Goal: Task Accomplishment & Management: Manage account settings

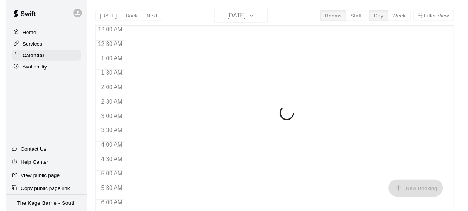
scroll to position [512, 0]
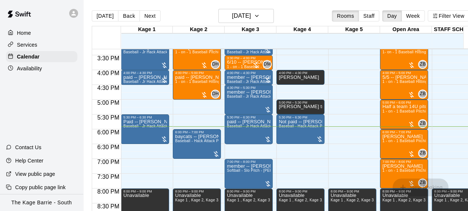
scroll to position [438, 0]
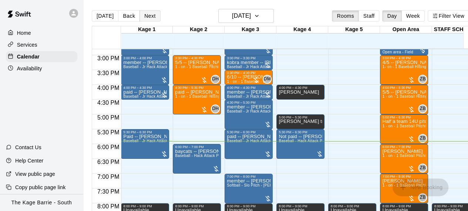
click at [149, 16] on button "Next" at bounding box center [150, 15] width 21 height 11
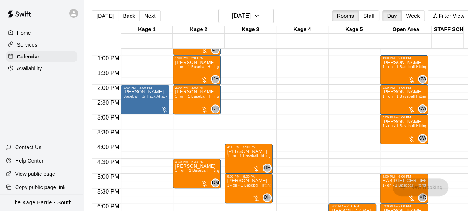
scroll to position [409, 0]
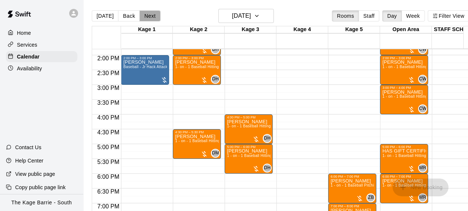
click at [155, 15] on button "Next" at bounding box center [150, 15] width 21 height 11
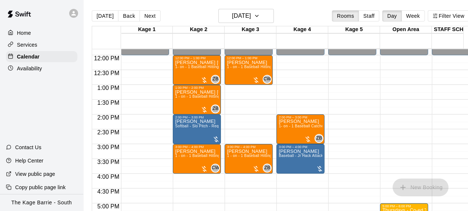
scroll to position [0, 0]
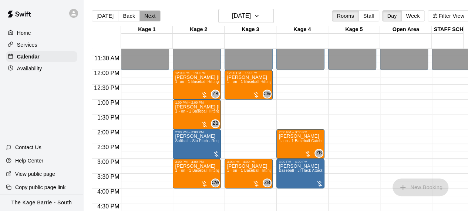
click at [148, 17] on button "Next" at bounding box center [150, 15] width 21 height 11
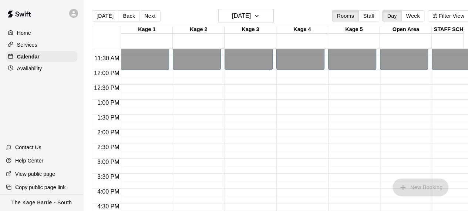
click at [190, 100] on div "12:00 AM – 12:00 PM Closed 5:00 PM – 6:00 PM [PERSON_NAME] 1 - on - 1 Baseball …" at bounding box center [197, 70] width 48 height 711
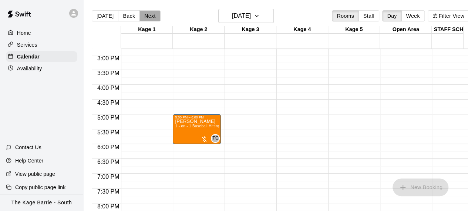
click at [146, 14] on button "Next" at bounding box center [150, 15] width 21 height 11
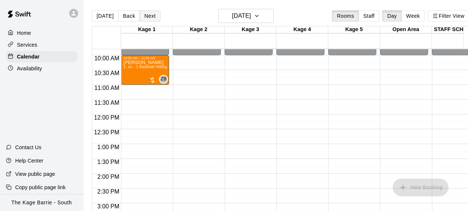
click at [147, 17] on button "Next" at bounding box center [150, 15] width 21 height 11
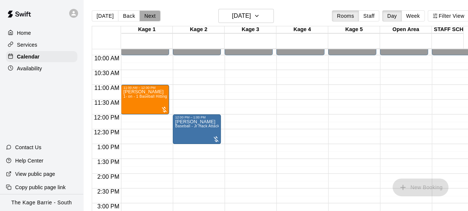
click at [147, 17] on button "Next" at bounding box center [150, 15] width 21 height 11
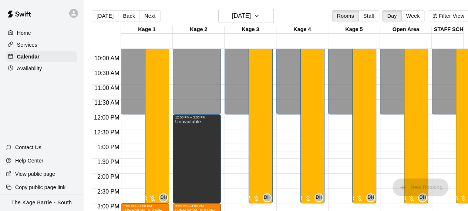
click at [237, 137] on div "12:00 AM – 12:00 PM Closed 9:00 PM – 11:59 PM Closed 9:00 AM – 3:00 PM Baseball…" at bounding box center [249, 114] width 48 height 711
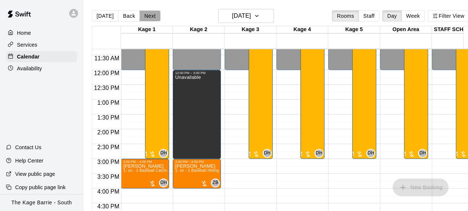
click at [151, 17] on button "Next" at bounding box center [150, 15] width 21 height 11
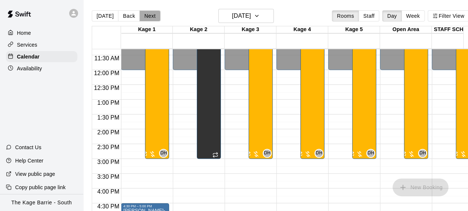
click at [146, 16] on button "Next" at bounding box center [150, 15] width 21 height 11
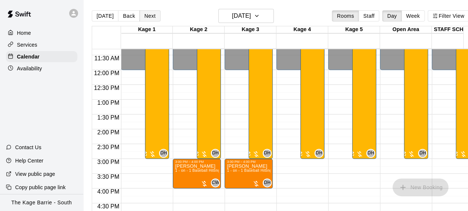
click at [146, 18] on button "Next" at bounding box center [150, 15] width 21 height 11
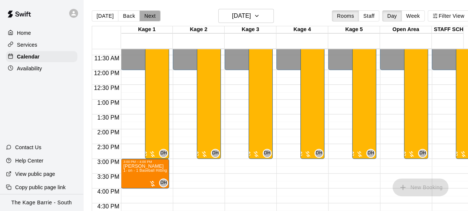
click at [146, 18] on button "Next" at bounding box center [150, 15] width 21 height 11
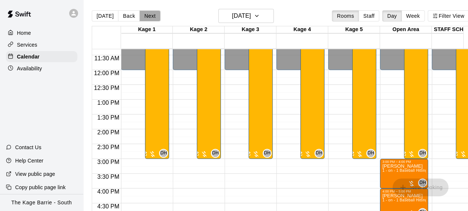
click at [146, 18] on button "Next" at bounding box center [150, 15] width 21 height 11
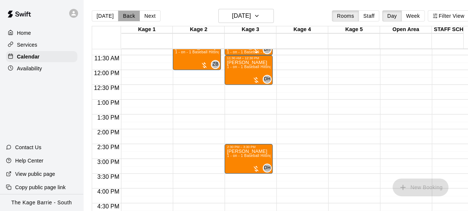
click at [127, 14] on button "Back" at bounding box center [129, 15] width 22 height 11
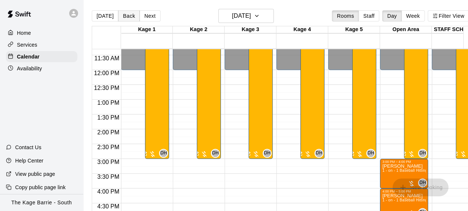
scroll to position [15, 0]
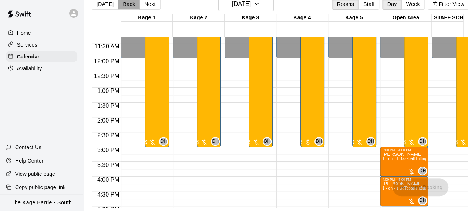
click at [130, 1] on button "Back" at bounding box center [129, 4] width 22 height 11
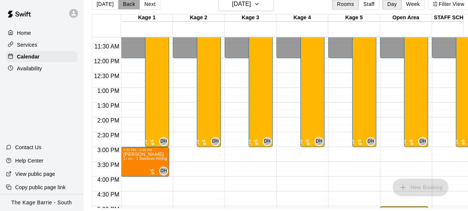
click at [130, 1] on button "Back" at bounding box center [129, 4] width 22 height 11
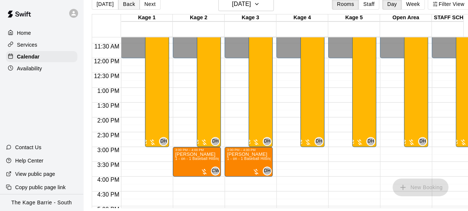
click at [130, 1] on button "Back" at bounding box center [129, 4] width 22 height 11
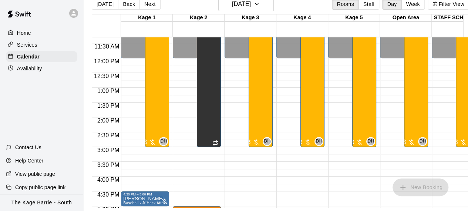
click at [210, 161] on div "12:00 AM – 12:00 PM Closed 5:00 PM – 5:30 PM [PERSON_NAME] 1 - on - 1 Baseball …" at bounding box center [197, 58] width 48 height 711
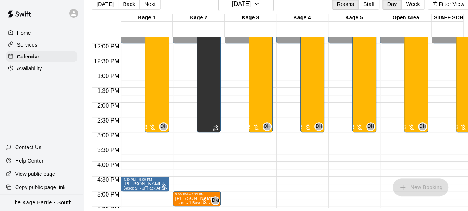
scroll to position [379, 0]
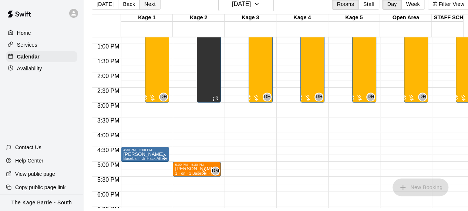
click at [151, 1] on button "Next" at bounding box center [150, 4] width 21 height 11
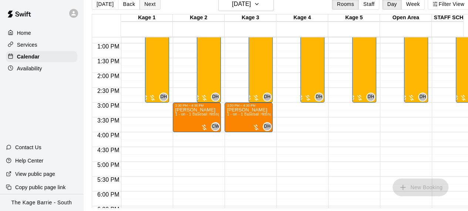
click at [151, 1] on button "Next" at bounding box center [150, 4] width 21 height 11
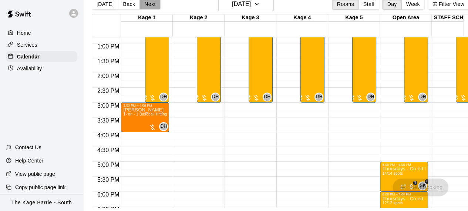
click at [151, 1] on button "Next" at bounding box center [150, 4] width 21 height 11
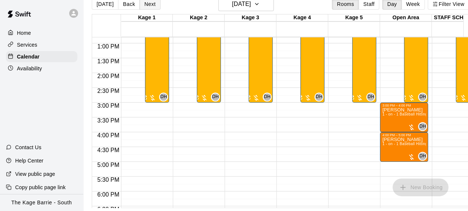
click at [151, 1] on button "Next" at bounding box center [150, 4] width 21 height 11
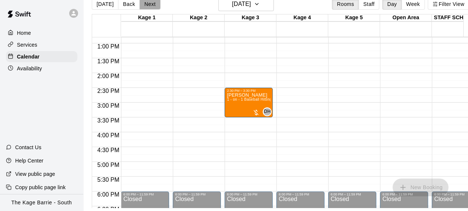
click at [151, 1] on button "Next" at bounding box center [150, 4] width 21 height 11
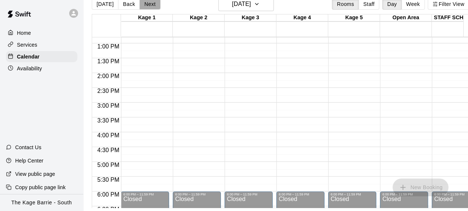
click at [151, 1] on button "Next" at bounding box center [150, 4] width 21 height 11
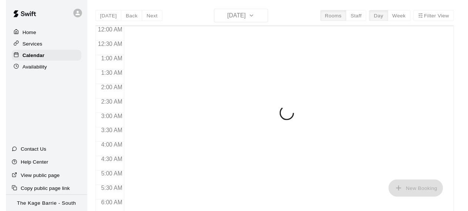
scroll to position [512, 0]
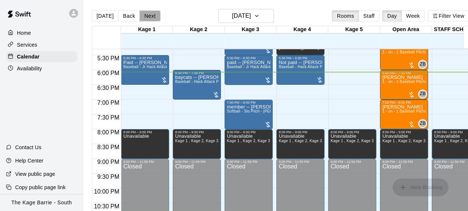
click at [150, 16] on button "Next" at bounding box center [150, 15] width 21 height 11
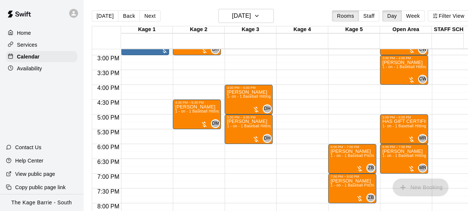
scroll to position [379, 0]
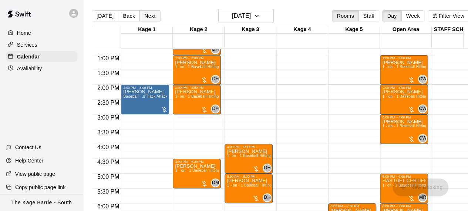
click at [151, 17] on button "Next" at bounding box center [150, 15] width 21 height 11
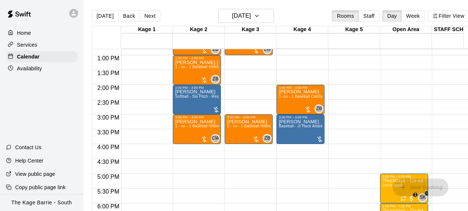
click at [347, 105] on div "12:00 AM – 12:00 PM Closed 9:00 PM – 11:59 PM Closed" at bounding box center [352, 25] width 48 height 711
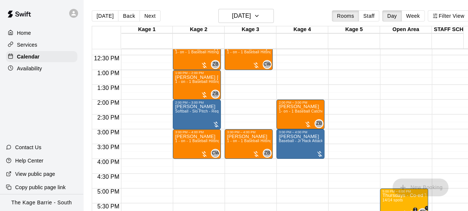
scroll to position [305, 0]
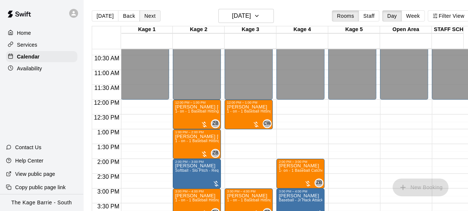
click at [153, 14] on button "Next" at bounding box center [150, 15] width 21 height 11
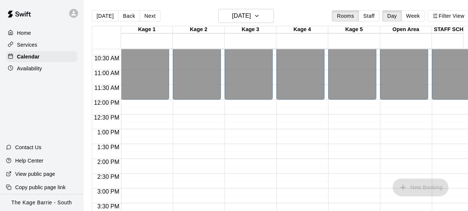
click at [245, 117] on div "12:00 AM – 12:00 PM Closed 9:00 PM – 11:59 PM Closed" at bounding box center [249, 99] width 48 height 711
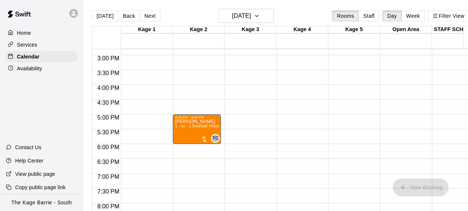
scroll to position [424, 0]
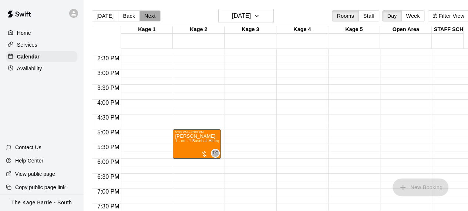
click at [146, 16] on button "Next" at bounding box center [150, 15] width 21 height 11
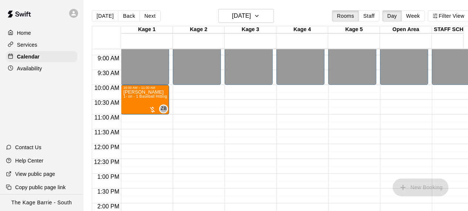
scroll to position [275, 0]
